Goal: Check status: Check status

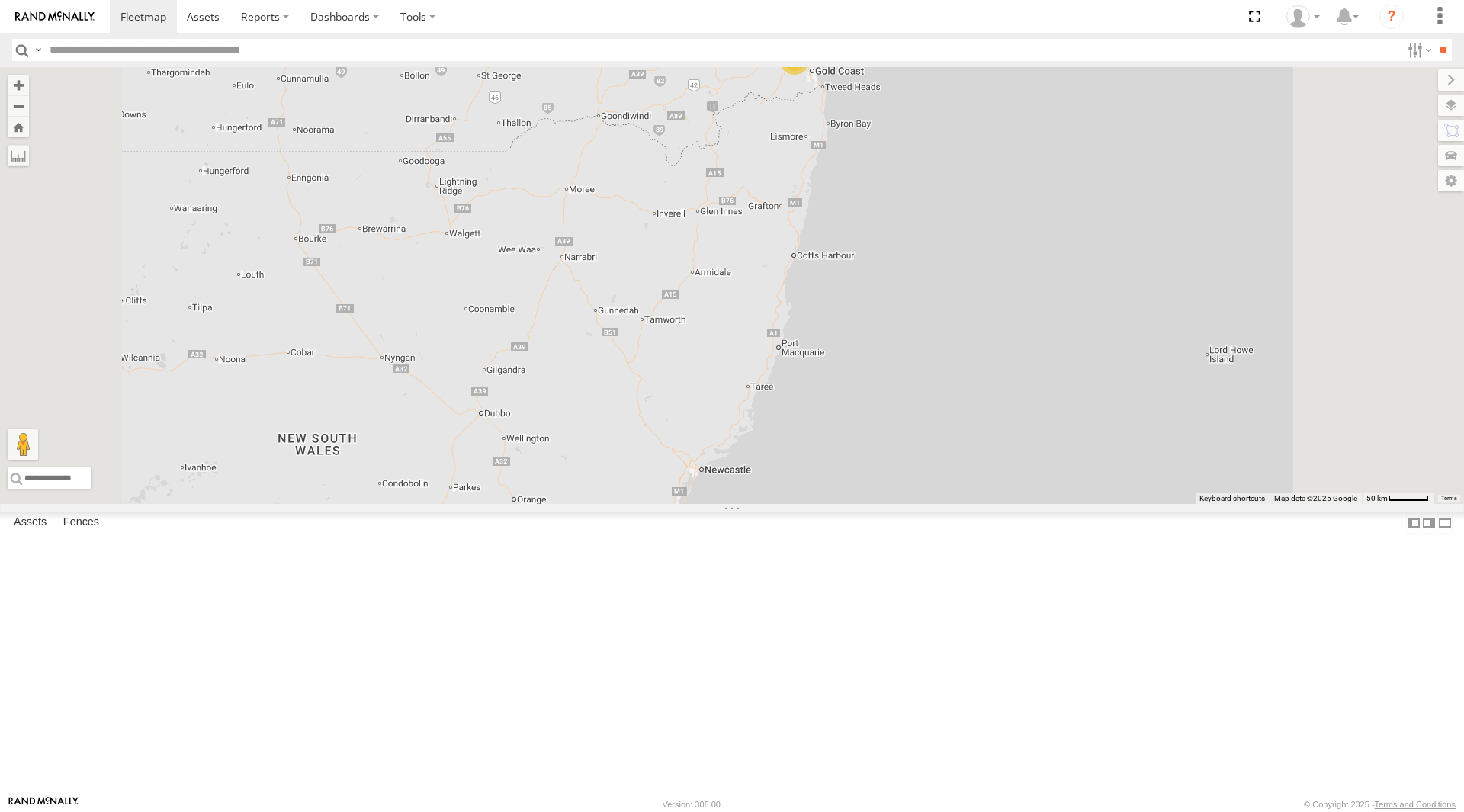
click at [0, 0] on div "All Assets" at bounding box center [0, 0] width 0 height 0
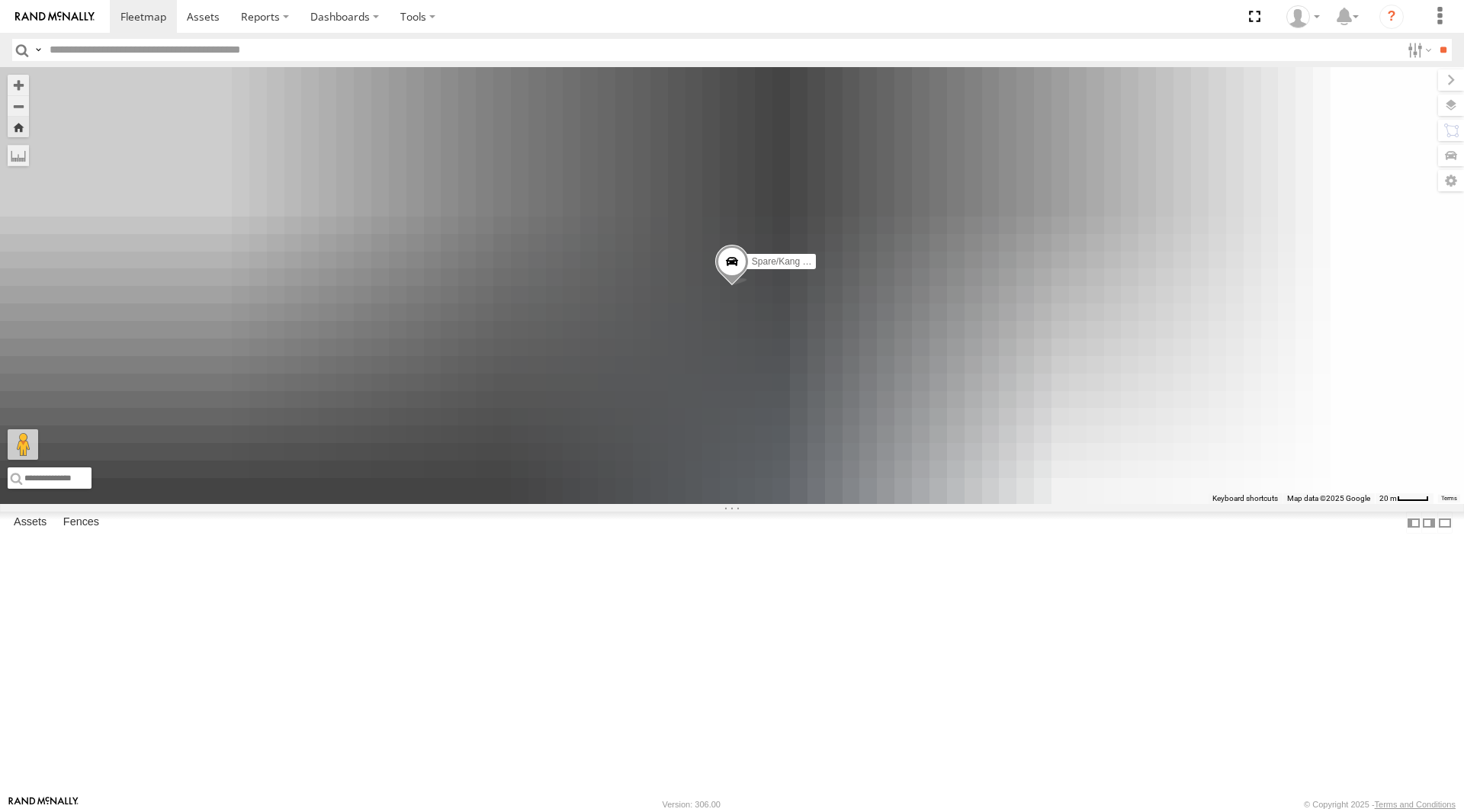
click at [0, 0] on span at bounding box center [0, 0] width 0 height 0
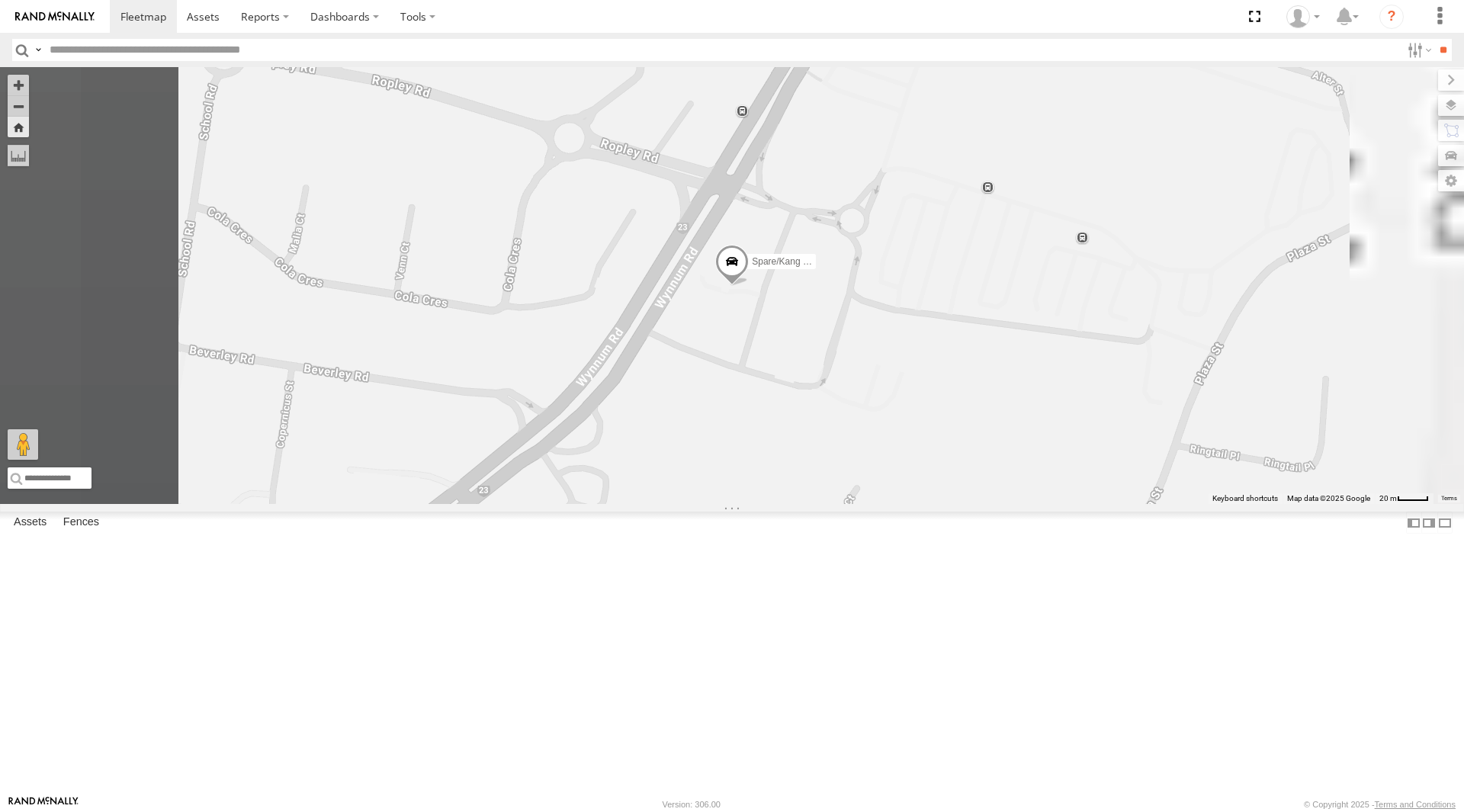
click at [0, 0] on span at bounding box center [0, 0] width 0 height 0
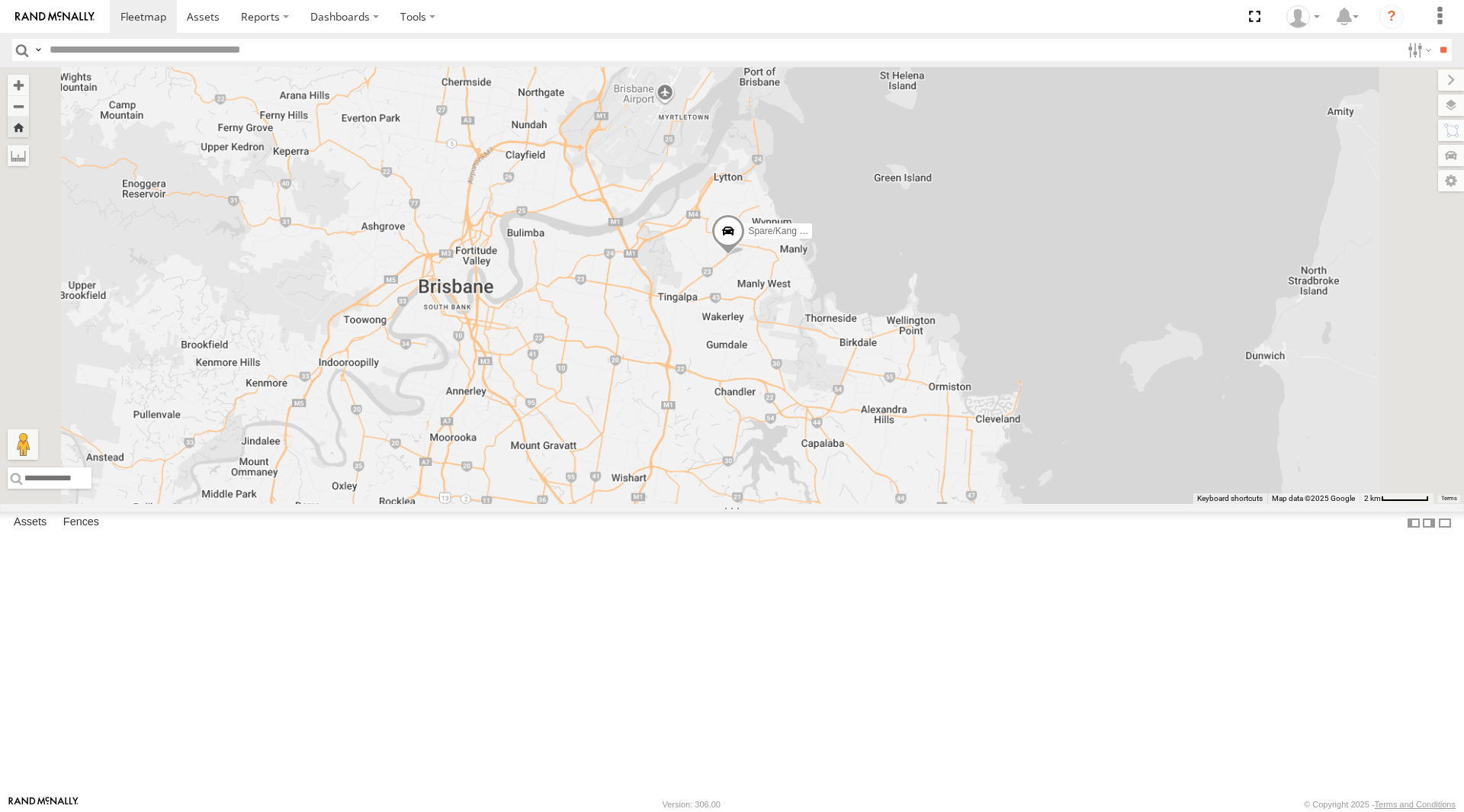
drag, startPoint x: 998, startPoint y: 628, endPoint x: 903, endPoint y: 499, distance: 160.2
click at [915, 504] on div "Spare/Kang - 269 EH7" at bounding box center [732, 286] width 1464 height 437
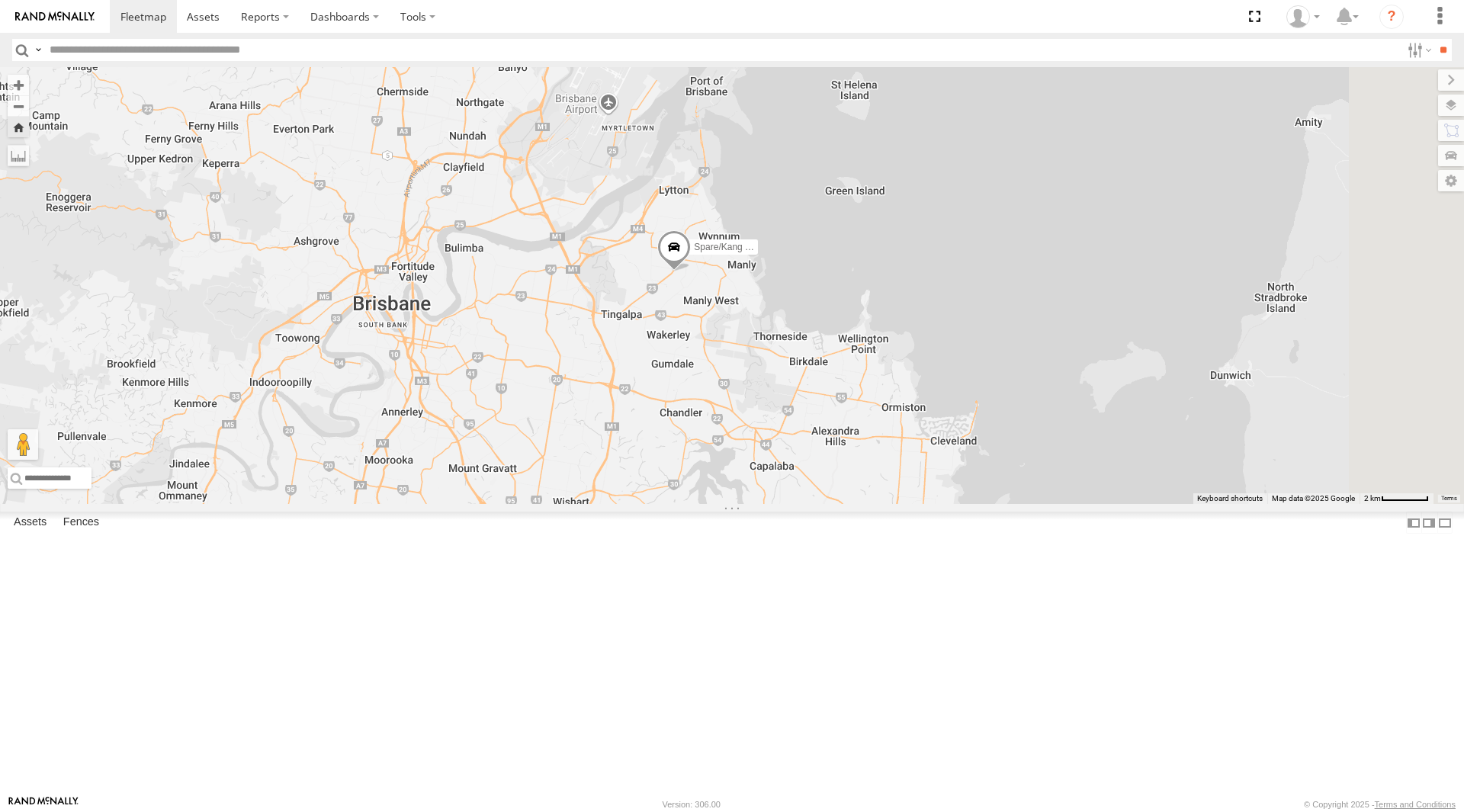
drag, startPoint x: 867, startPoint y: 532, endPoint x: 821, endPoint y: 545, distance: 47.8
click at [821, 504] on div "Spare/Kang - 269 EH7" at bounding box center [732, 286] width 1464 height 437
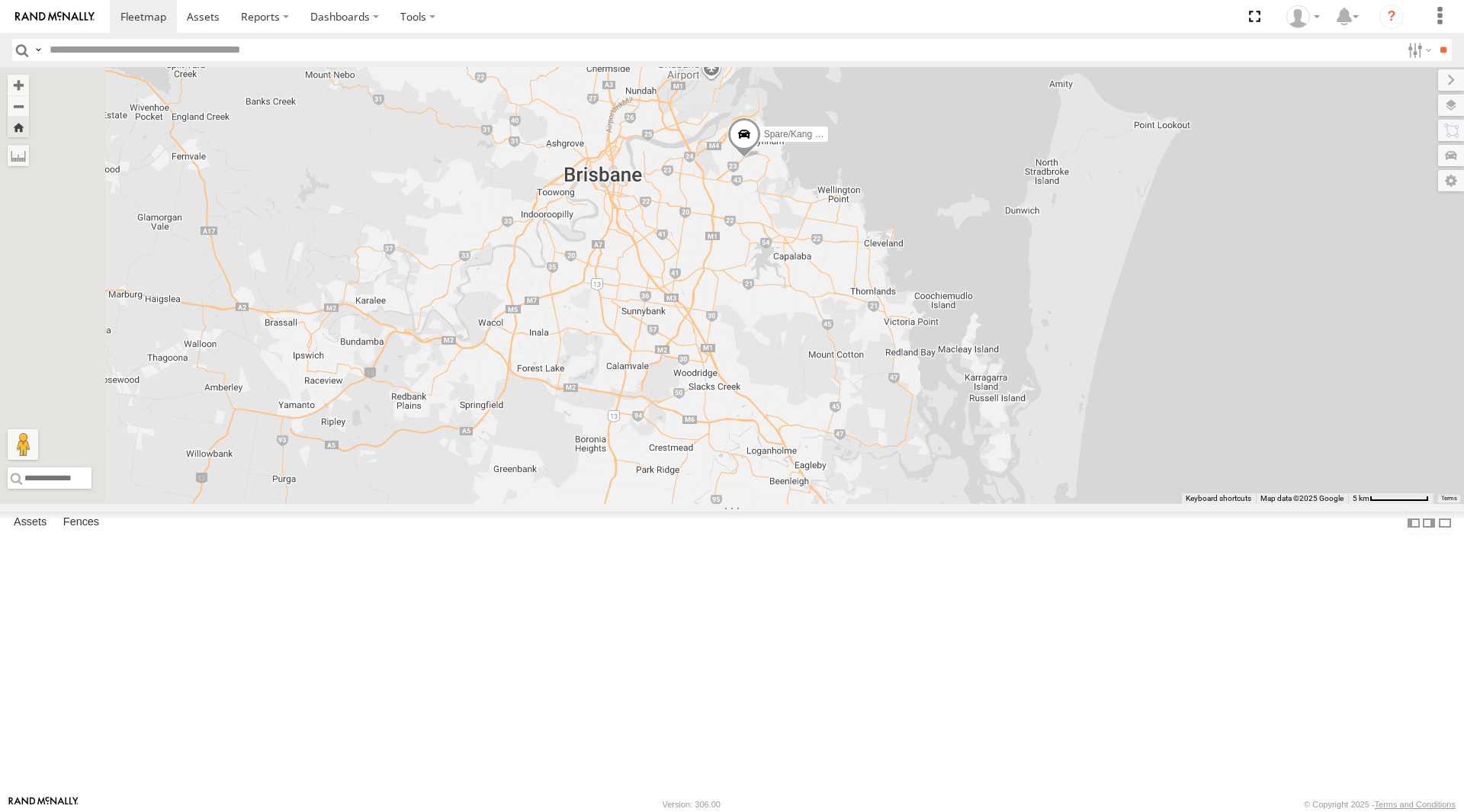
drag, startPoint x: 919, startPoint y: 578, endPoint x: 929, endPoint y: 354, distance: 224.2
click at [929, 358] on div "Spare/Kang - 269 EH7" at bounding box center [732, 286] width 1464 height 437
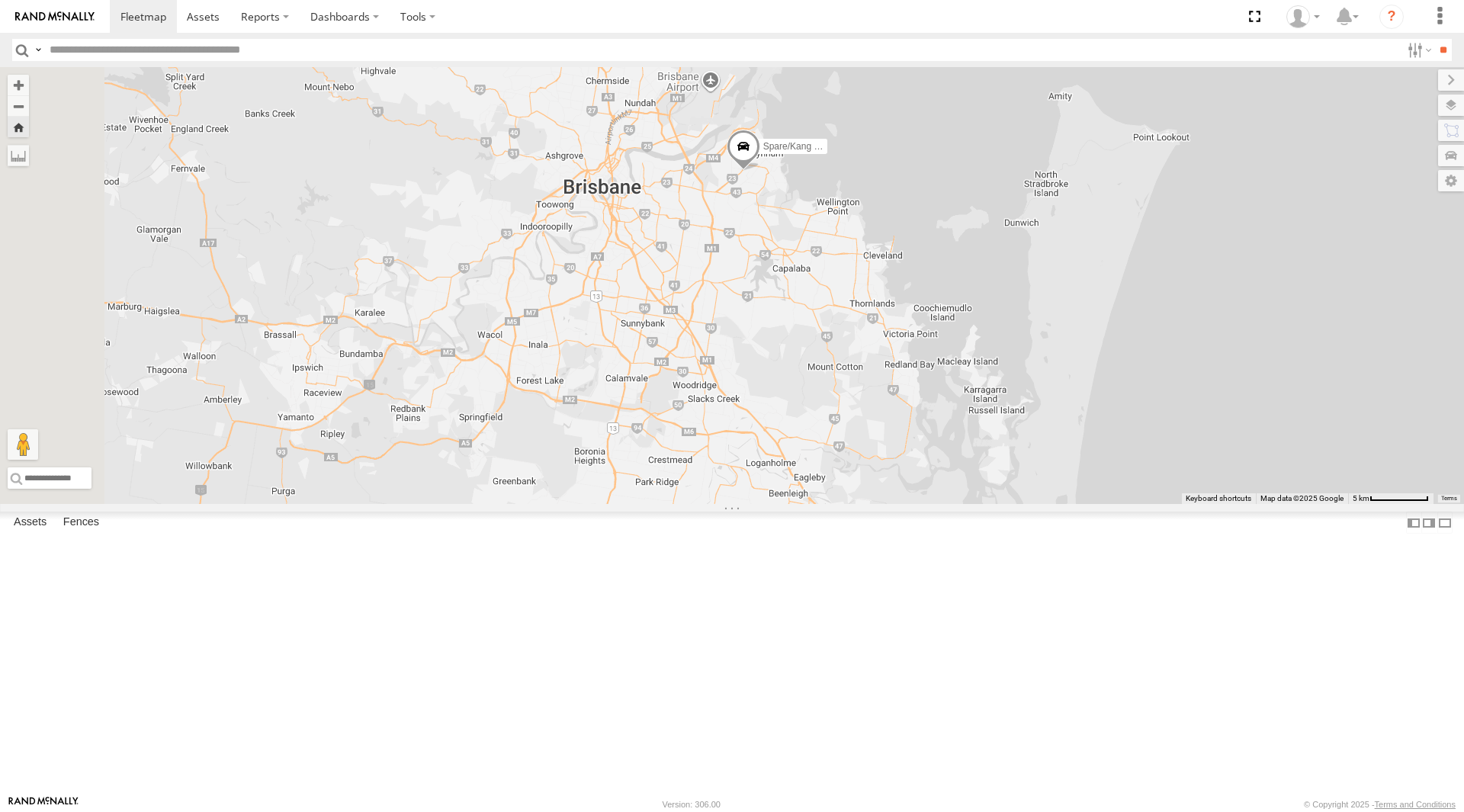
drag, startPoint x: 932, startPoint y: 352, endPoint x: 931, endPoint y: 375, distance: 23.0
click at [931, 375] on div "Spare/Kang - 269 EH7" at bounding box center [732, 286] width 1464 height 437
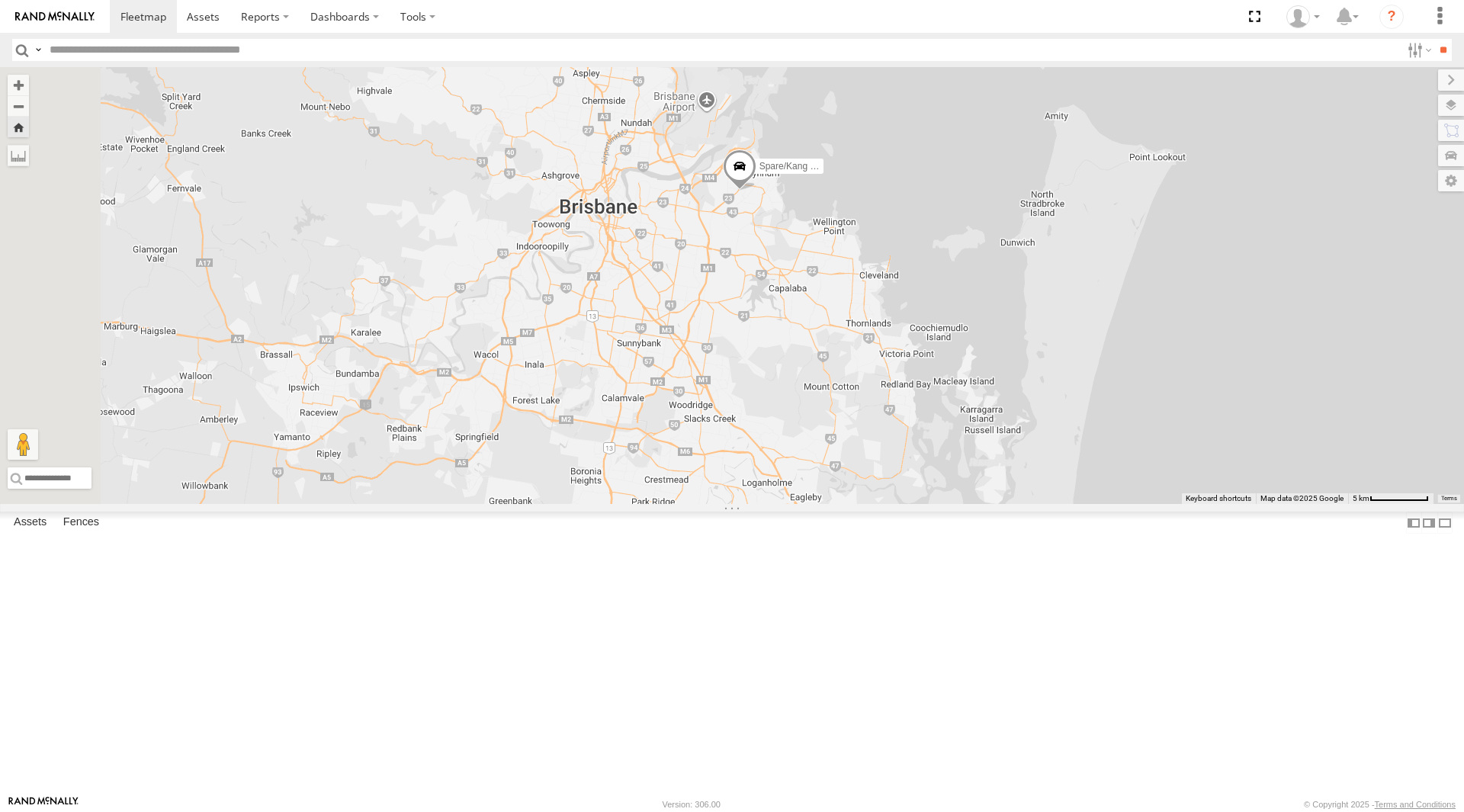
drag, startPoint x: 897, startPoint y: 482, endPoint x: 865, endPoint y: 559, distance: 83.4
click at [865, 504] on div "Spare/Kang - 269 EH7" at bounding box center [732, 286] width 1464 height 437
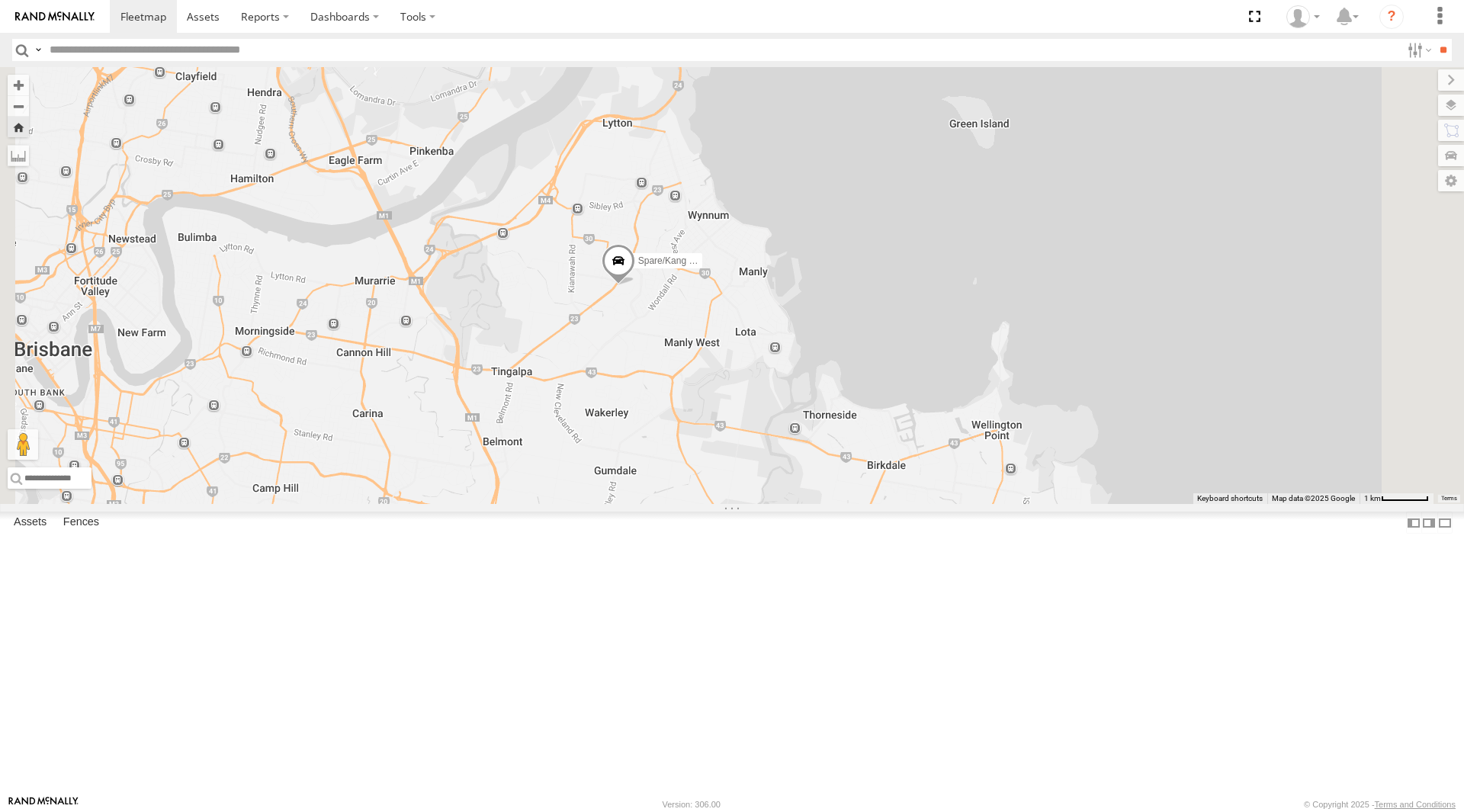
drag, startPoint x: 853, startPoint y: 545, endPoint x: 857, endPoint y: 511, distance: 34.2
click at [857, 504] on div "Spare/Kang - 269 EH7" at bounding box center [732, 286] width 1464 height 437
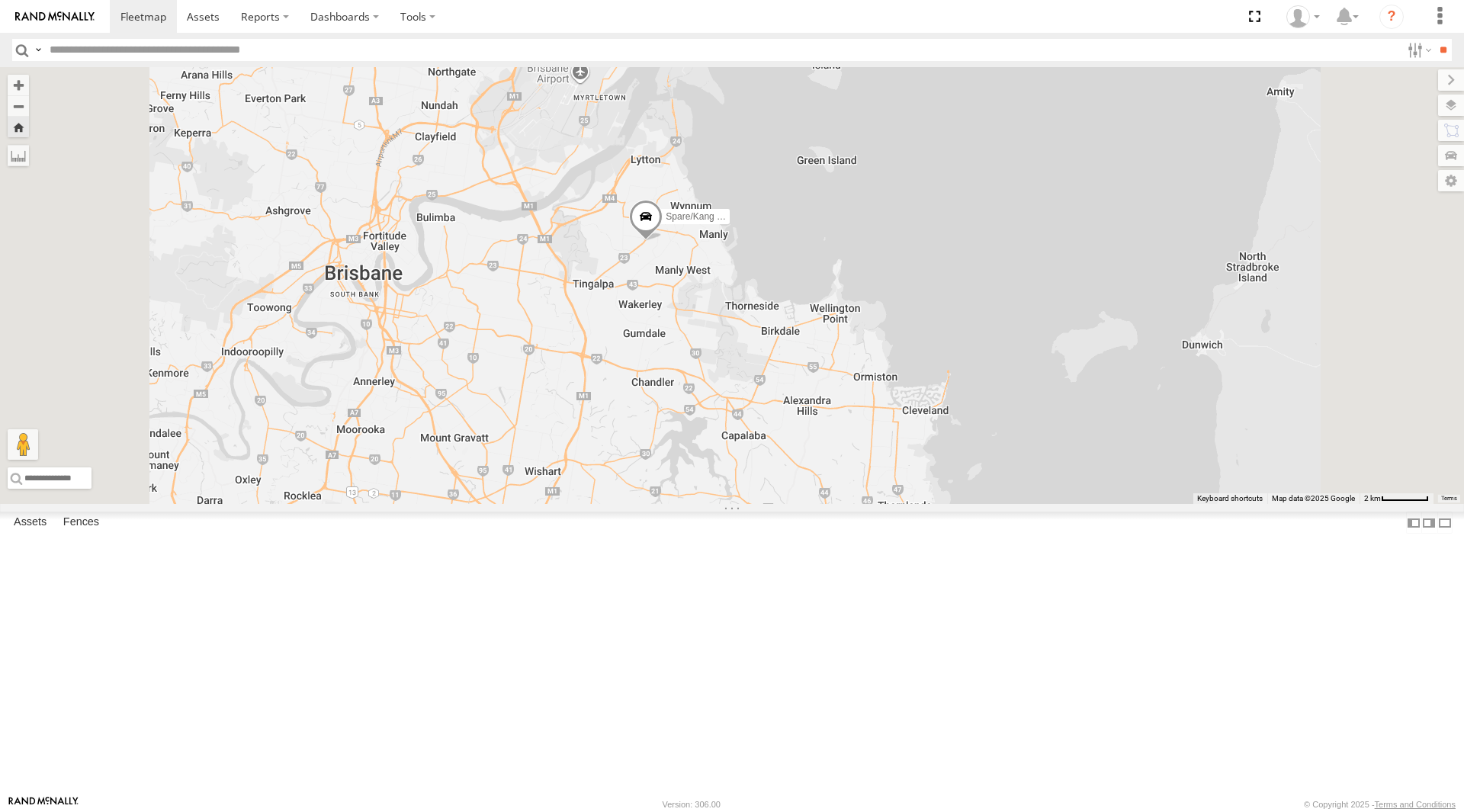
drag, startPoint x: 853, startPoint y: 581, endPoint x: 847, endPoint y: 506, distance: 75.2
click at [847, 504] on div "Spare/Kang - 269 EH7" at bounding box center [732, 286] width 1464 height 437
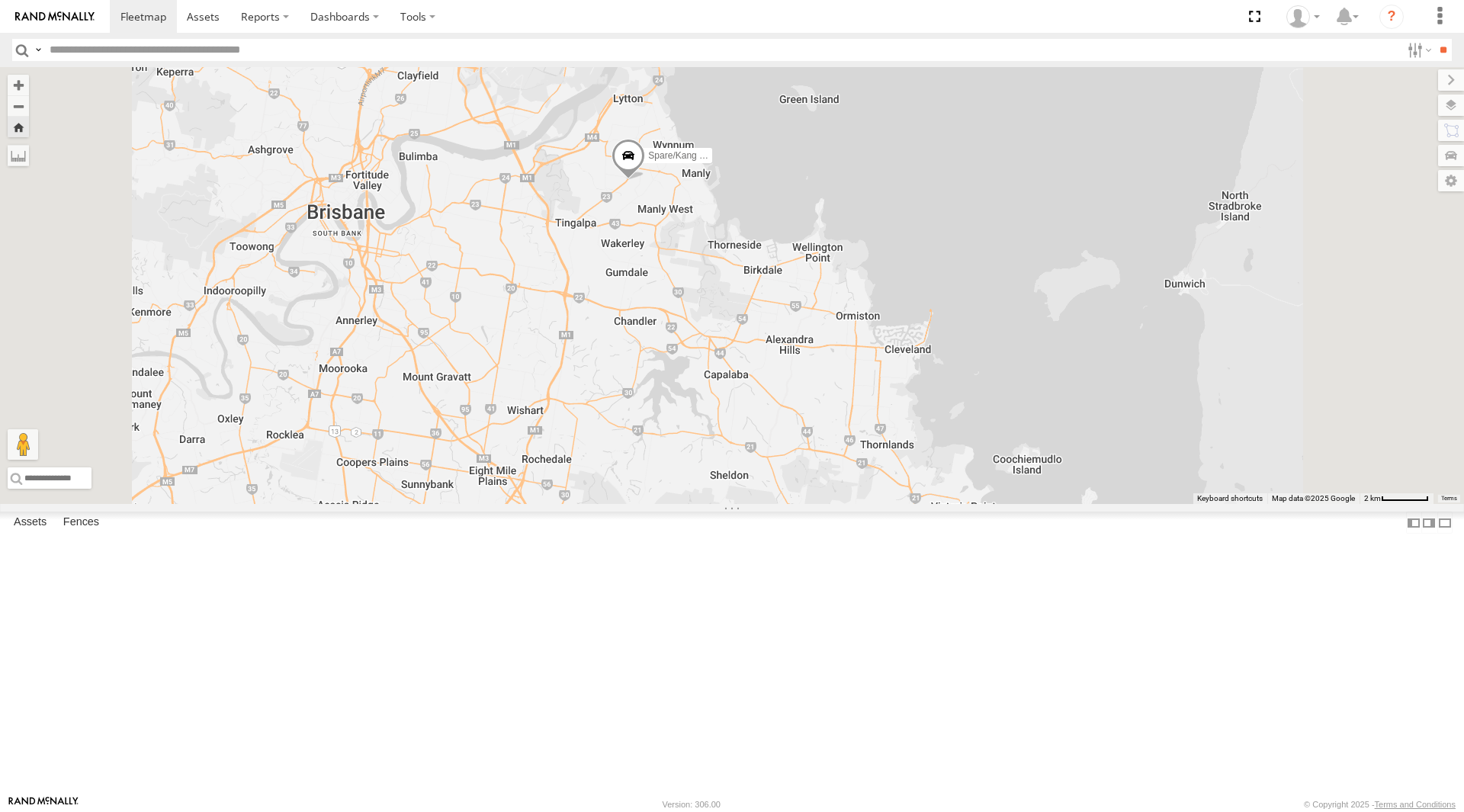
drag, startPoint x: 991, startPoint y: 584, endPoint x: 972, endPoint y: 525, distance: 62.0
click at [972, 504] on div "Spare/Kang - 269 EH7" at bounding box center [732, 286] width 1464 height 437
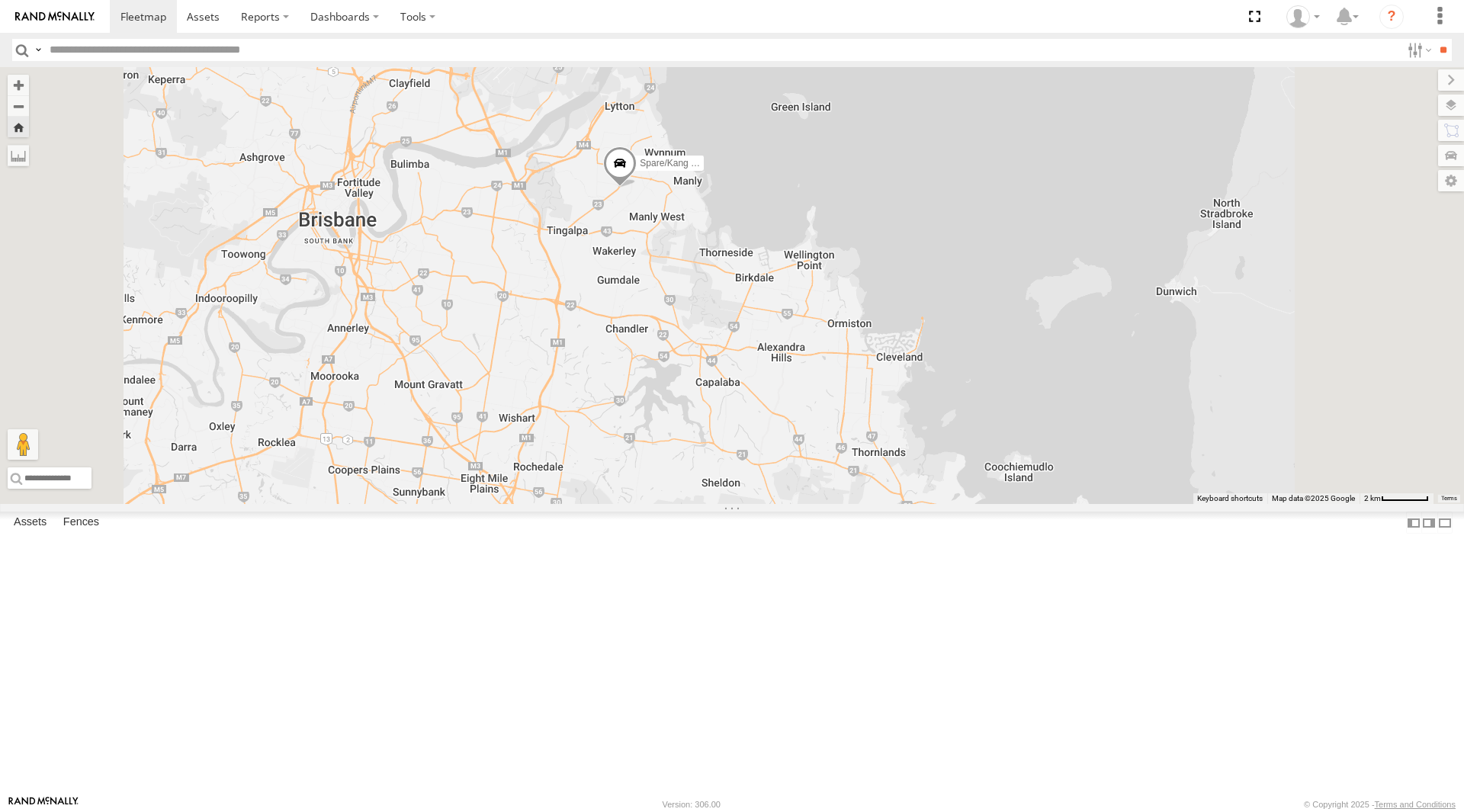
drag, startPoint x: 929, startPoint y: 449, endPoint x: 919, endPoint y: 463, distance: 17.2
click at [919, 463] on div "Spare/Kang - 269 EH7" at bounding box center [732, 286] width 1464 height 437
